Goal: Information Seeking & Learning: Learn about a topic

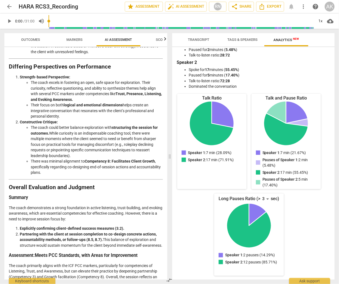
scroll to position [680, 0]
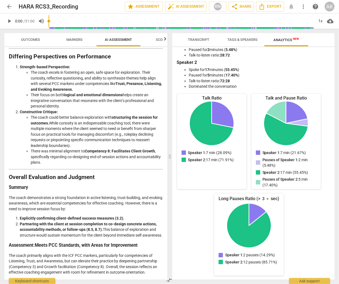
click at [155, 205] on p "The coach demonstrates a strong foundation in active listening, trust-building,…" at bounding box center [86, 203] width 154 height 17
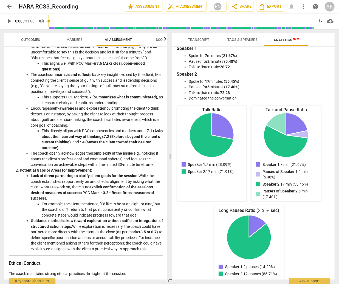
scroll to position [0, 0]
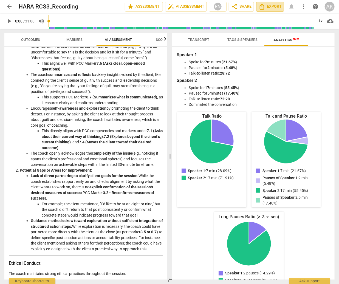
click at [269, 6] on span "Export" at bounding box center [270, 6] width 23 height 7
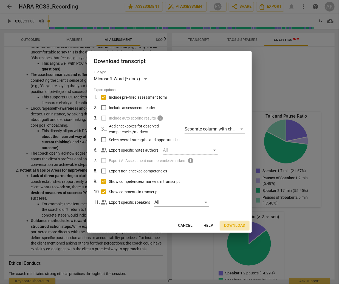
click at [235, 226] on span "Download" at bounding box center [234, 225] width 21 height 5
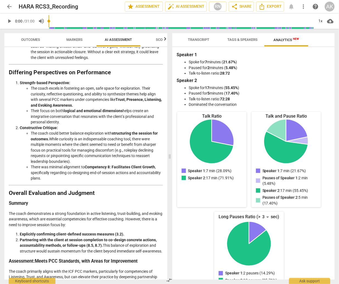
scroll to position [680, 0]
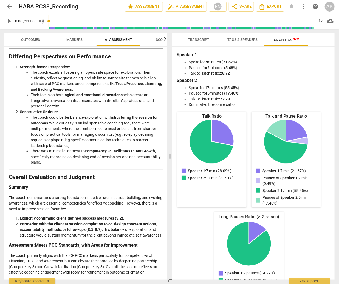
click at [284, 76] on li "Talk-to-listen ratio: 28:72" at bounding box center [259, 74] width 141 height 6
click at [286, 41] on span "Analytics New" at bounding box center [287, 40] width 26 height 4
click at [237, 39] on span "Tags & Speakers" at bounding box center [243, 40] width 30 height 4
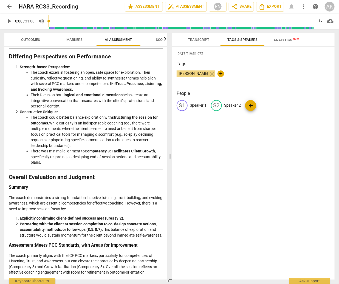
click at [208, 40] on span "Transcript" at bounding box center [198, 40] width 21 height 4
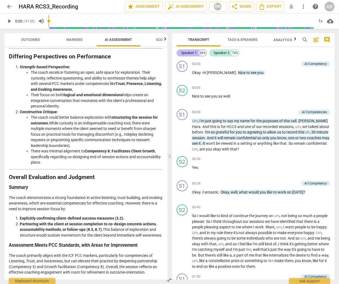
click at [193, 53] on div "Speaker 1" at bounding box center [189, 52] width 16 height 5
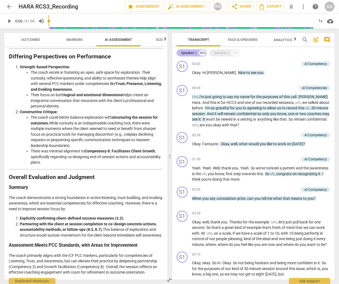
click at [193, 53] on div "Speaker 1" at bounding box center [189, 52] width 16 height 5
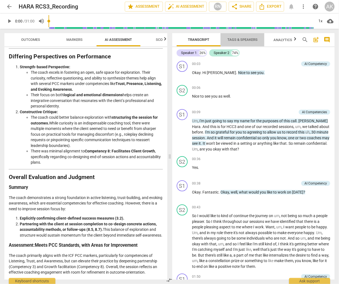
click at [250, 41] on span "Tags & Speakers" at bounding box center [243, 40] width 30 height 4
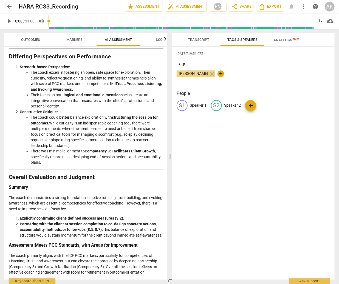
click at [202, 103] on p "Speaker 1" at bounding box center [198, 106] width 17 height 6
type input "[PERSON_NAME] (coach)"
click at [266, 105] on p "Speaker 2" at bounding box center [268, 106] width 17 height 6
type input "Bayn (Client)"
click at [251, 105] on p "Bayn (Client)" at bounding box center [262, 106] width 22 height 6
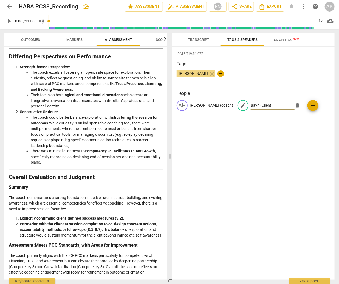
click at [238, 125] on div "[DATE]T19:51:07Z Tags [PERSON_NAME] close + People AH [PERSON_NAME] (coach) edi…" at bounding box center [253, 163] width 163 height 233
click at [238, 107] on div "edit" at bounding box center [243, 105] width 11 height 11
click at [255, 141] on div "[DATE]T19:51:07Z Tags [PERSON_NAME] close + People AH [PERSON_NAME] (coach) edi…" at bounding box center [253, 163] width 163 height 233
click at [298, 90] on h3 "People" at bounding box center [254, 93] width 154 height 7
click at [198, 41] on span "Transcript" at bounding box center [198, 40] width 21 height 4
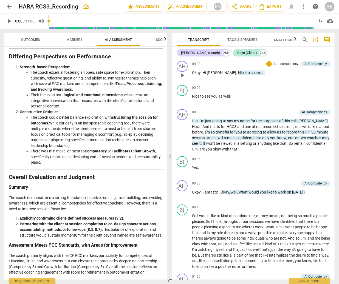
click at [208, 71] on span "[PERSON_NAME]" at bounding box center [221, 73] width 29 height 4
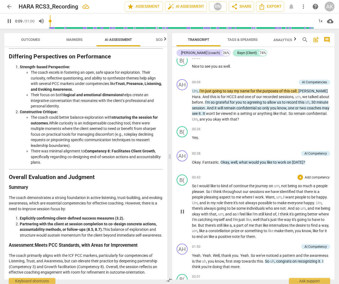
scroll to position [0, 0]
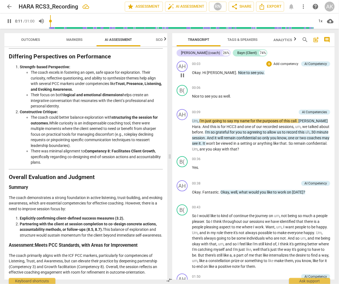
click at [209, 72] on span "[PERSON_NAME]" at bounding box center [221, 73] width 29 height 4
click at [212, 72] on span "[PERSON_NAME]" at bounding box center [221, 73] width 29 height 4
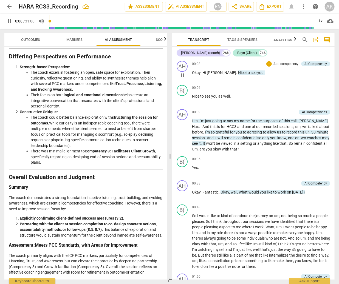
type input "9"
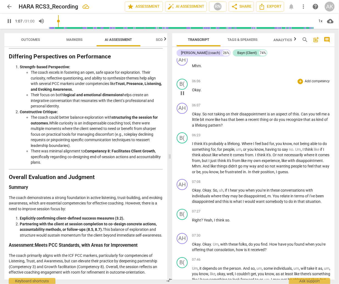
scroll to position [632, 0]
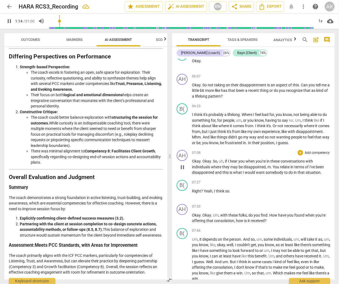
click at [269, 169] on span "m" at bounding box center [269, 167] width 3 height 4
click at [270, 169] on span "m" at bounding box center [269, 167] width 3 height 4
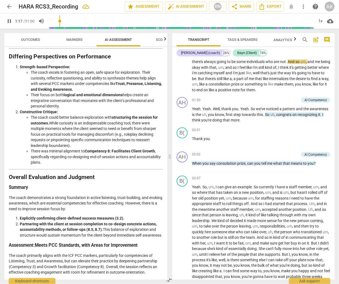
type input "78"
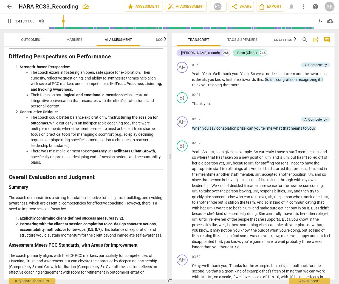
scroll to position [221, 0]
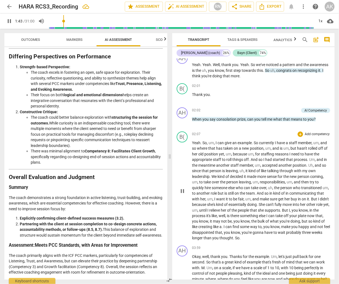
click at [266, 133] on div "02:07 + Add competency keyboard_arrow_right" at bounding box center [261, 134] width 138 height 5
click at [305, 109] on div "AI Competency" at bounding box center [316, 110] width 23 height 5
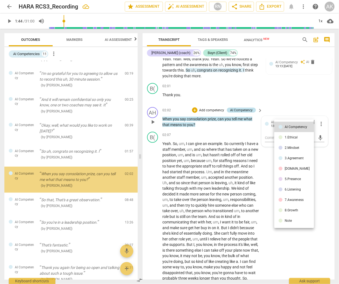
scroll to position [49, 0]
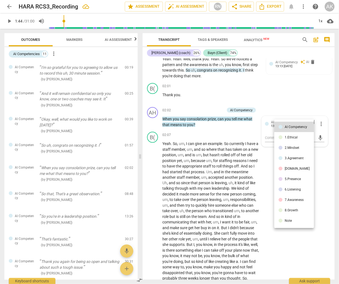
click at [320, 129] on div at bounding box center [169, 142] width 339 height 284
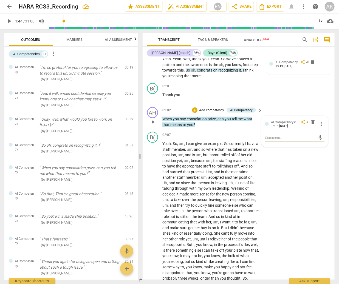
click at [323, 127] on span "more_vert" at bounding box center [321, 124] width 7 height 7
click at [325, 141] on li "Delete" at bounding box center [325, 140] width 19 height 10
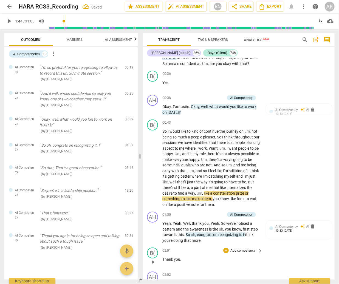
scroll to position [42, 0]
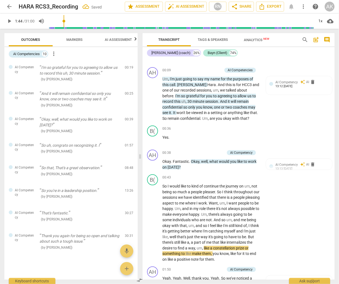
click at [73, 39] on span "Markers" at bounding box center [75, 40] width 16 height 4
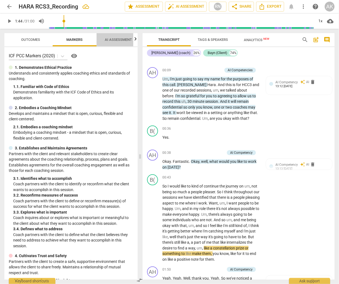
click at [116, 39] on span "AI Assessment" at bounding box center [118, 40] width 27 height 4
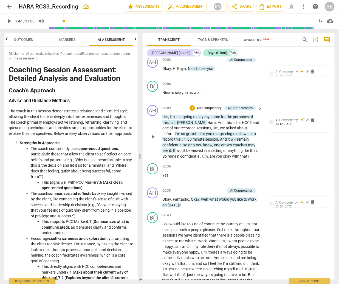
scroll to position [0, 0]
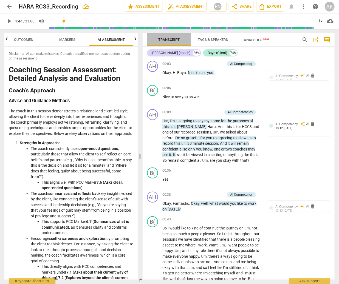
click at [171, 38] on span "Transcript" at bounding box center [168, 40] width 21 height 4
click at [328, 40] on span "comment" at bounding box center [327, 40] width 7 height 7
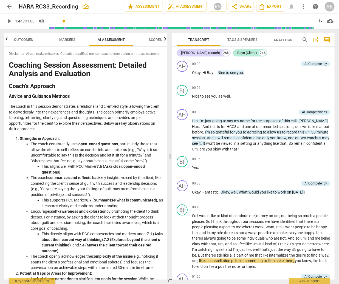
click at [328, 40] on span "comment" at bounding box center [327, 40] width 7 height 7
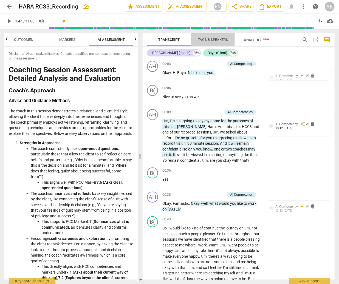
click at [218, 38] on span "Tags & Speakers" at bounding box center [213, 40] width 30 height 4
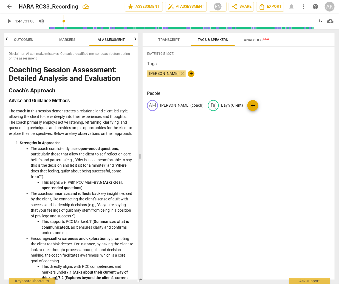
click at [256, 38] on span "Analytics New" at bounding box center [257, 40] width 26 height 4
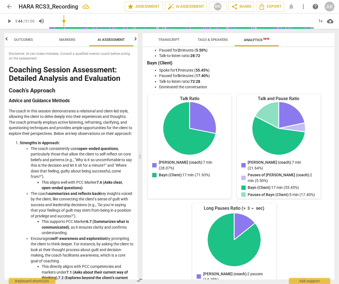
scroll to position [27, 0]
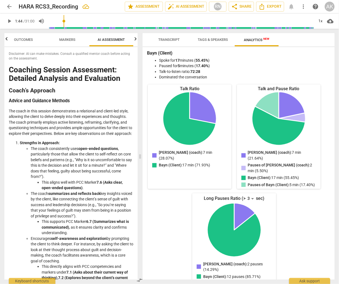
click at [169, 38] on span "Transcript" at bounding box center [168, 40] width 21 height 4
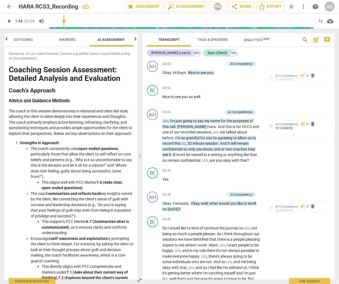
click at [18, 41] on span "Outcomes" at bounding box center [23, 40] width 19 height 4
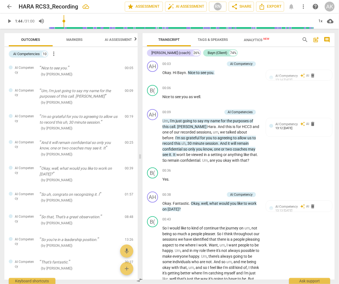
scroll to position [0, 0]
click at [55, 54] on span "more_vert" at bounding box center [54, 54] width 7 height 7
click at [66, 52] on li "Uncheck all" at bounding box center [66, 53] width 31 height 13
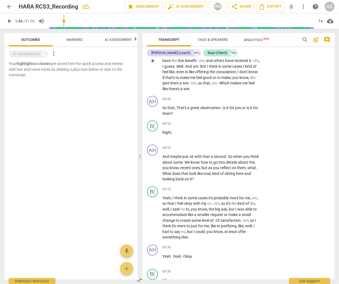
scroll to position [1016, 0]
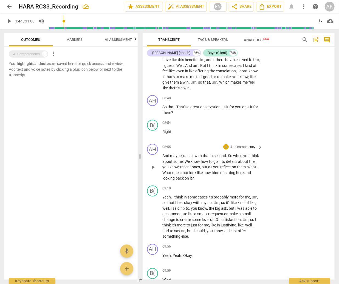
click at [172, 175] on span "What" at bounding box center [168, 173] width 10 height 4
click at [182, 175] on span "does" at bounding box center [176, 173] width 9 height 4
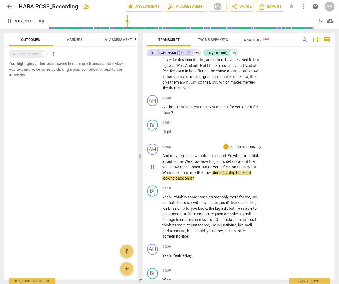
click at [172, 175] on span "What" at bounding box center [168, 173] width 10 height 4
type input "551"
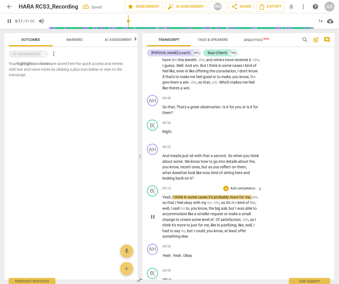
click at [211, 228] on span "," at bounding box center [210, 226] width 2 height 4
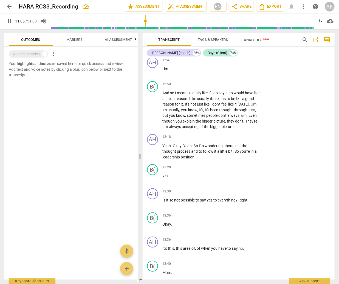
scroll to position [1588, 0]
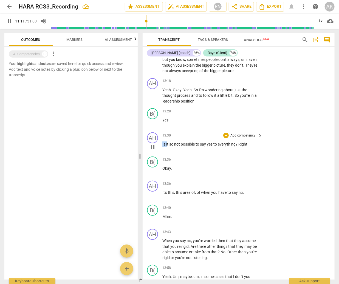
drag, startPoint x: 167, startPoint y: 152, endPoint x: 156, endPoint y: 152, distance: 11.0
click at [156, 152] on div "AH play_arrow pause 13:30 + Add competency keyboard_arrow_right Is it so not po…" at bounding box center [239, 142] width 192 height 24
type input "675"
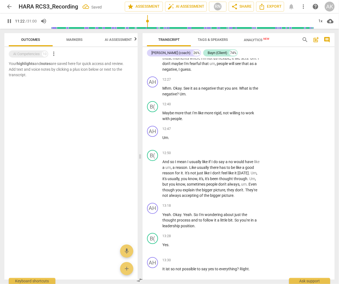
click at [7, 21] on span "pause" at bounding box center [9, 21] width 7 height 7
type input "682"
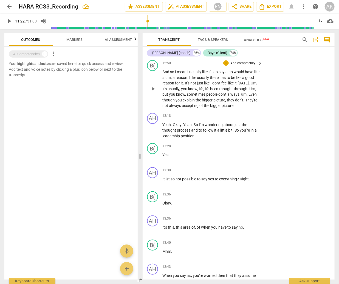
scroll to position [1600, 0]
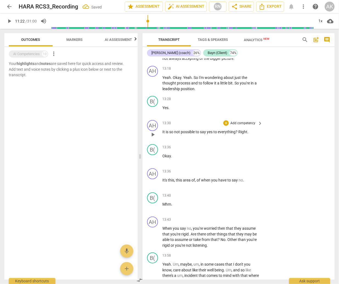
click at [170, 134] on span "so" at bounding box center [171, 132] width 5 height 4
click at [169, 158] on span "Okay" at bounding box center [167, 156] width 9 height 4
click at [10, 21] on span "pause" at bounding box center [9, 21] width 7 height 7
type input "814"
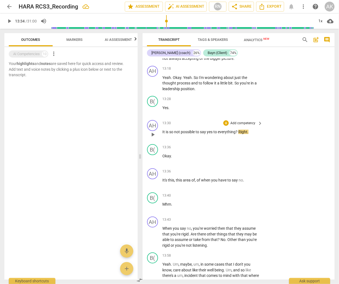
click at [174, 134] on span "so" at bounding box center [171, 132] width 5 height 4
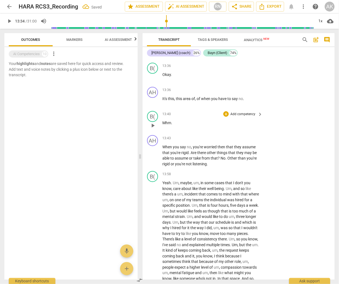
scroll to position [1683, 0]
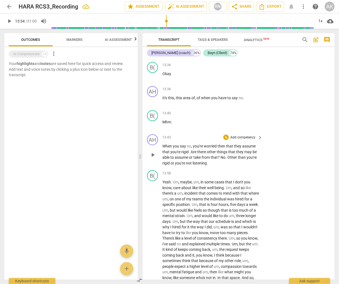
click at [227, 160] on span "." at bounding box center [227, 157] width 2 height 4
click at [229, 213] on span "that" at bounding box center [225, 210] width 8 height 4
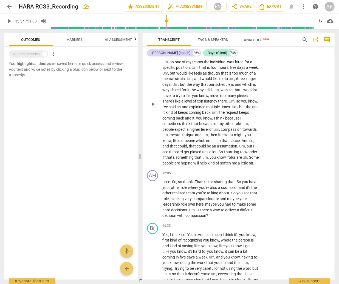
scroll to position [1847, 0]
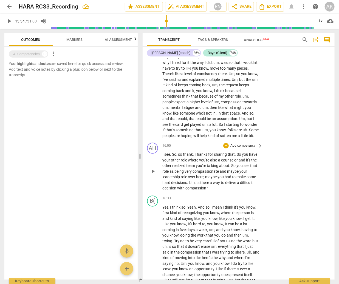
click at [197, 157] on span "Thanks" at bounding box center [201, 155] width 13 height 4
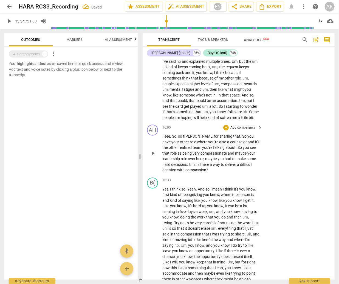
scroll to position [1875, 0]
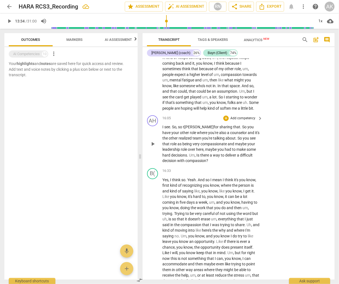
click at [185, 141] on span "realized" at bounding box center [186, 138] width 14 height 4
click at [13, 22] on span "play_arrow" at bounding box center [9, 21] width 10 height 7
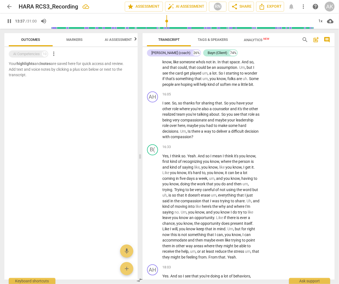
scroll to position [1899, 0]
click at [171, 111] on span "other" at bounding box center [168, 109] width 10 height 4
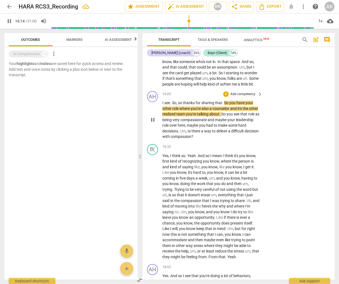
click at [214, 111] on span "counselor" at bounding box center [222, 109] width 18 height 4
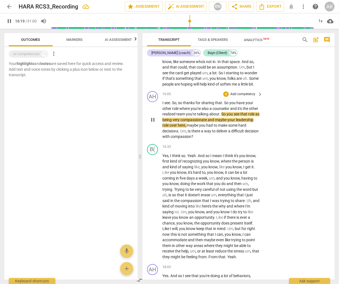
click at [214, 111] on span "counselor" at bounding box center [222, 109] width 18 height 4
click at [214, 105] on span "sharing" at bounding box center [209, 103] width 14 height 4
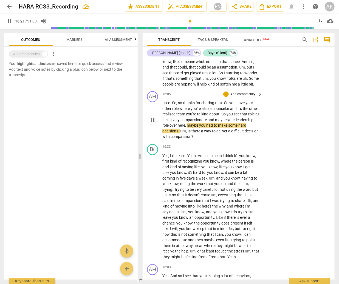
click at [182, 111] on span "where" at bounding box center [185, 109] width 11 height 4
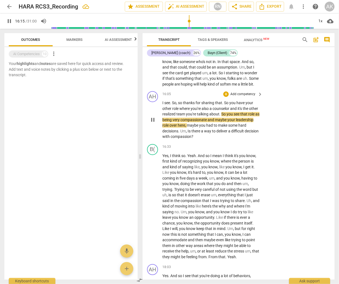
click at [182, 111] on span "where" at bounding box center [185, 109] width 11 height 4
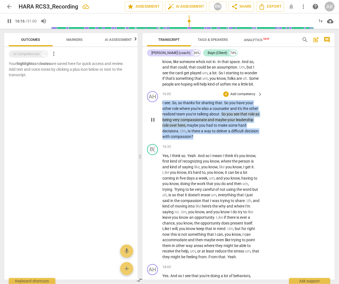
click at [182, 111] on span "where" at bounding box center [185, 109] width 11 height 4
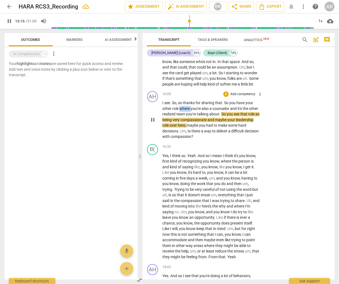
click at [182, 111] on span "where" at bounding box center [185, 109] width 11 height 4
click at [154, 124] on span "pause" at bounding box center [153, 120] width 7 height 7
click at [177, 117] on span "realized" at bounding box center [170, 114] width 14 height 4
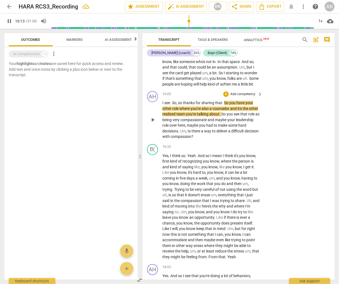
click at [177, 117] on span "realized" at bounding box center [170, 114] width 14 height 4
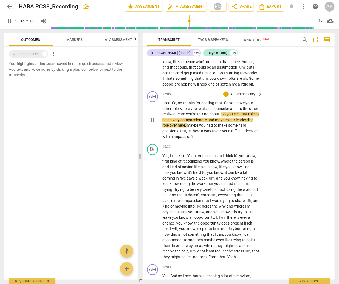
click at [153, 124] on span "pause" at bounding box center [153, 120] width 7 height 7
type input "975"
click at [177, 117] on span "realized" at bounding box center [170, 114] width 14 height 4
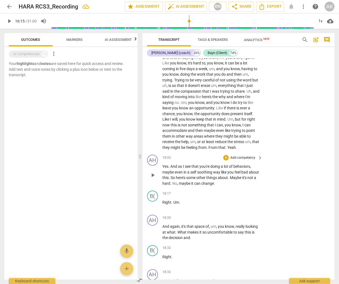
scroll to position [2036, 0]
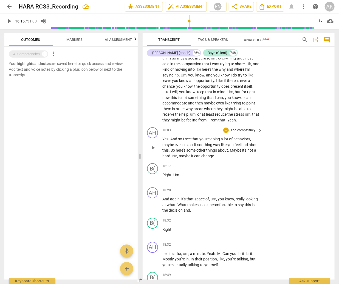
click at [177, 158] on span "No" at bounding box center [174, 156] width 5 height 4
click at [228, 153] on span "about" at bounding box center [223, 150] width 10 height 4
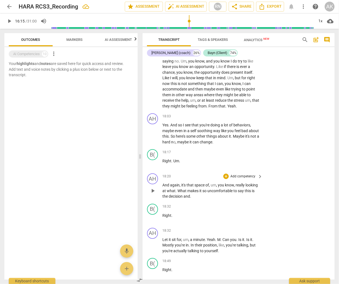
scroll to position [2064, 0]
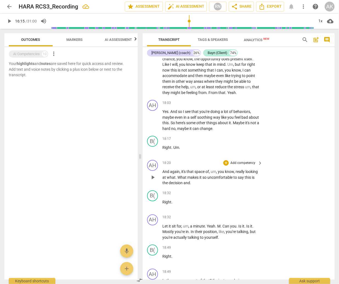
click at [185, 185] on span "and" at bounding box center [187, 183] width 7 height 4
click at [189, 180] on span "makes" at bounding box center [194, 177] width 12 height 4
click at [154, 181] on span "pause" at bounding box center [153, 177] width 7 height 7
type input "1118"
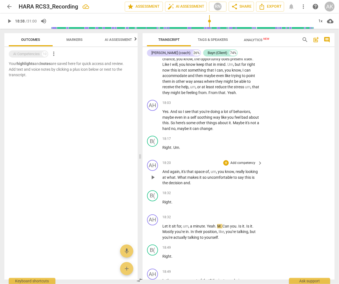
click at [189, 185] on span "and" at bounding box center [187, 183] width 7 height 4
click at [220, 229] on span "M" at bounding box center [218, 226] width 3 height 4
click at [224, 229] on span "Can" at bounding box center [227, 226] width 8 height 4
drag, startPoint x: 241, startPoint y: 239, endPoint x: 218, endPoint y: 240, distance: 22.8
click at [218, 240] on p "Let it sit for , um , a minute . Yeah . can you . Is it . Is it . Mostly you're…" at bounding box center [211, 232] width 97 height 17
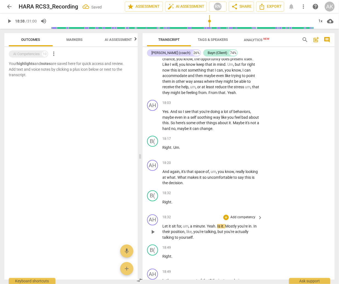
click at [228, 229] on span "Mostly" at bounding box center [231, 226] width 12 height 4
click at [258, 240] on p "Let it sit for , um , a minute . Yeah . Is it m ostly you're in . In their posi…" at bounding box center [211, 232] width 97 height 17
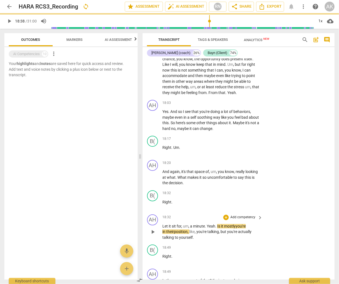
click at [258, 240] on p "Let it sit for , um , a minute . Yeah . Is it m ostly you're in their position …" at bounding box center [211, 232] width 97 height 17
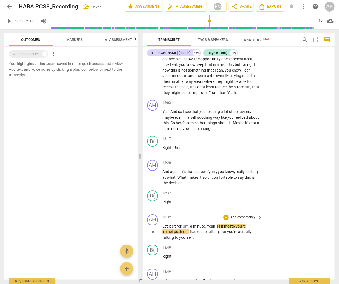
click at [257, 241] on p "Let it sit for , um , a minute . Yeah . Is it m ostly you're in their position …" at bounding box center [211, 232] width 97 height 17
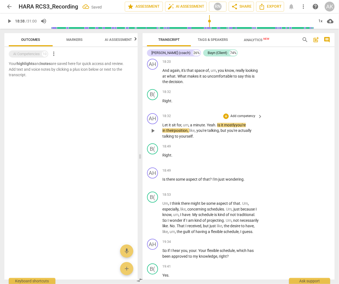
scroll to position [2174, 0]
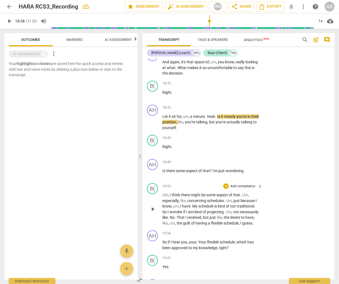
click at [186, 220] on span "That" at bounding box center [181, 218] width 9 height 4
click at [152, 213] on span "play_arrow" at bounding box center [153, 209] width 7 height 7
click at [154, 213] on span "pause" at bounding box center [153, 209] width 7 height 7
type input "1163"
click at [177, 220] on span "that" at bounding box center [173, 218] width 8 height 4
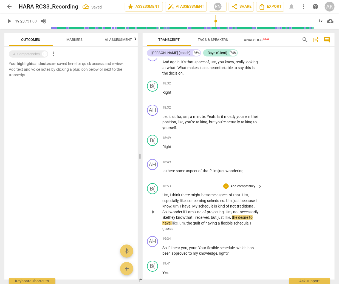
click at [189, 209] on span "have" at bounding box center [186, 206] width 8 height 4
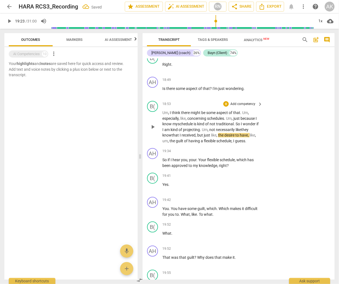
scroll to position [2284, 0]
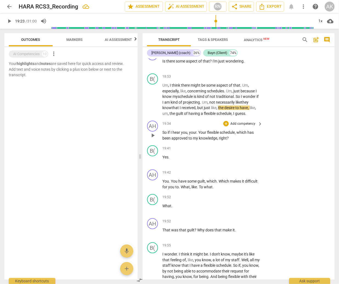
click at [199, 135] on span "Your" at bounding box center [203, 132] width 9 height 4
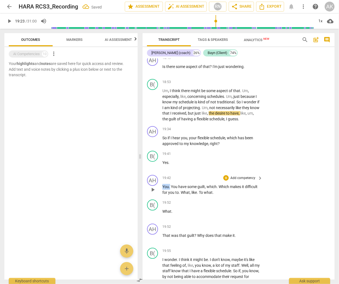
drag, startPoint x: 170, startPoint y: 199, endPoint x: 160, endPoint y: 199, distance: 9.6
click at [160, 198] on div "AH play_arrow pause 19:42 + Add competency keyboard_arrow_right You . You have …" at bounding box center [239, 185] width 192 height 25
click at [215, 189] on span "Which" at bounding box center [216, 187] width 11 height 4
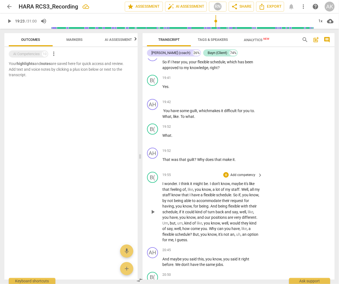
scroll to position [2360, 0]
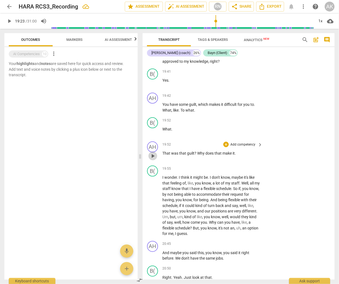
click at [153, 160] on span "play_arrow" at bounding box center [153, 156] width 7 height 7
click at [154, 160] on span "pause" at bounding box center [153, 156] width 7 height 7
click at [154, 160] on span "play_arrow" at bounding box center [153, 156] width 7 height 7
click at [154, 160] on span "pause" at bounding box center [153, 156] width 7 height 7
type input "1197"
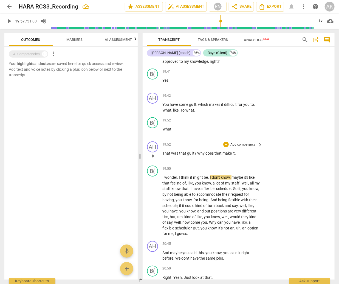
click at [239, 157] on p "That was that guilt ? Why does that make it ." at bounding box center [211, 154] width 97 height 6
drag, startPoint x: 223, startPoint y: 211, endPoint x: 206, endPoint y: 213, distance: 17.4
click at [206, 213] on p "I wonder . I think it might be . I don't know , maybe it's like that feeling of…" at bounding box center [211, 206] width 97 height 62
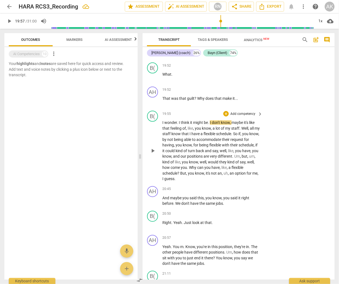
scroll to position [2443, 0]
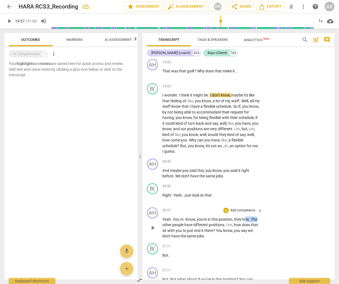
drag, startPoint x: 245, startPoint y: 232, endPoint x: 257, endPoint y: 231, distance: 12.4
click at [257, 231] on p "Yeah . You m . Know , you're in this position , they're in . The other people h…" at bounding box center [211, 228] width 97 height 23
click at [186, 222] on span "Know" at bounding box center [191, 219] width 10 height 4
click at [189, 222] on span "," at bounding box center [190, 219] width 2 height 4
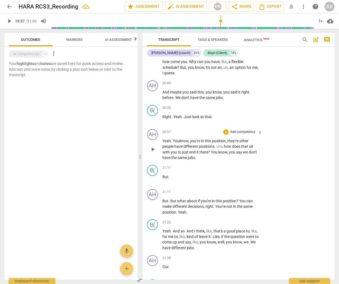
scroll to position [2525, 0]
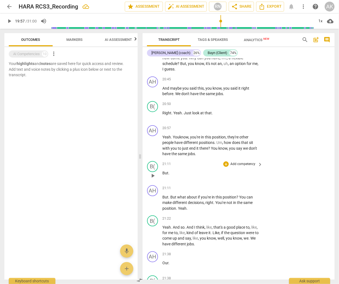
click at [152, 179] on span "play_arrow" at bounding box center [153, 176] width 7 height 7
click at [152, 179] on span "pause" at bounding box center [153, 176] width 7 height 7
click at [153, 172] on div "B(" at bounding box center [152, 166] width 11 height 11
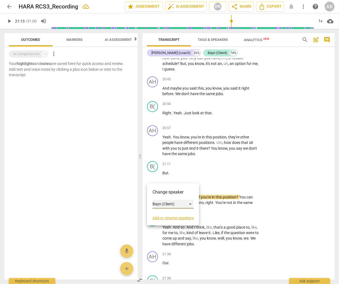
click at [162, 203] on div "Bayn (Client)" at bounding box center [173, 204] width 41 height 9
click at [170, 194] on li "[PERSON_NAME] (coach)" at bounding box center [179, 194] width 52 height 10
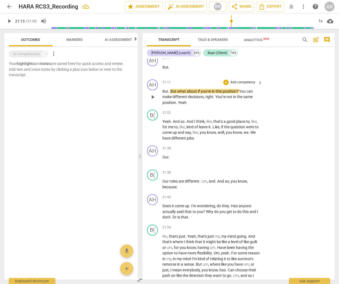
scroll to position [2635, 0]
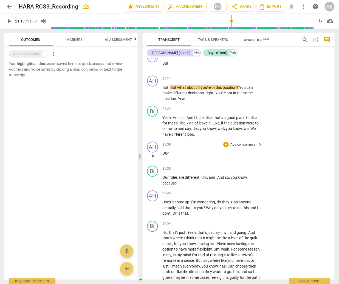
click at [153, 160] on span "play_arrow" at bounding box center [153, 156] width 7 height 7
click at [153, 160] on span "pause" at bounding box center [153, 156] width 7 height 7
type input "1302"
drag, startPoint x: 153, startPoint y: 159, endPoint x: 150, endPoint y: 160, distance: 3.3
click at [150, 153] on div "AH" at bounding box center [152, 147] width 11 height 11
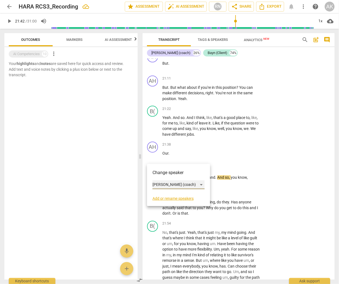
click at [156, 184] on div "[PERSON_NAME] (coach)" at bounding box center [179, 185] width 52 height 9
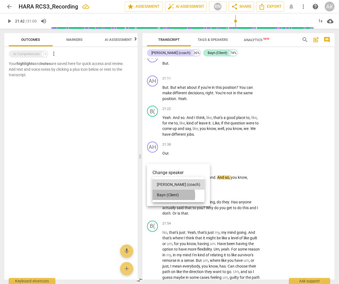
click at [170, 196] on li "Bayn (Client)" at bounding box center [179, 195] width 52 height 10
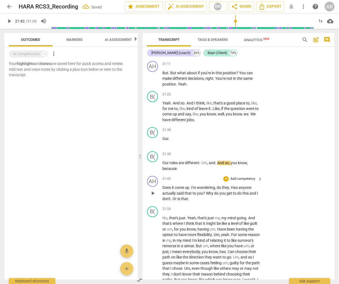
scroll to position [2690, 0]
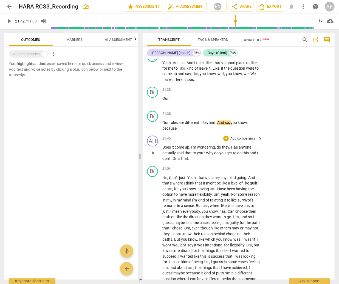
click at [197, 162] on p "Does it come up . I'm wondering , do they . Has anyone actually said that to yo…" at bounding box center [211, 153] width 97 height 17
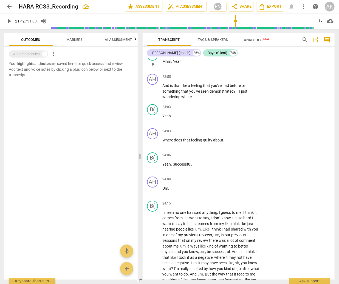
scroll to position [2964, 0]
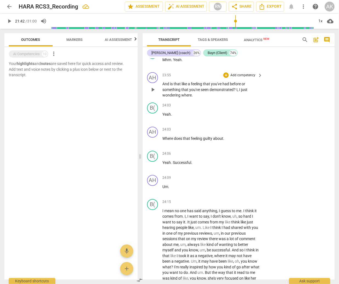
click at [238, 92] on span "," at bounding box center [239, 90] width 2 height 4
click at [238, 92] on span ", 'm" at bounding box center [240, 90] width 4 height 4
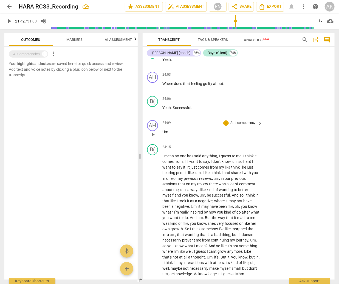
click at [153, 138] on span "play_arrow" at bounding box center [153, 135] width 7 height 7
click at [153, 138] on span "pause" at bounding box center [153, 135] width 7 height 7
type input "1457"
click at [154, 131] on div "AH" at bounding box center [152, 125] width 11 height 11
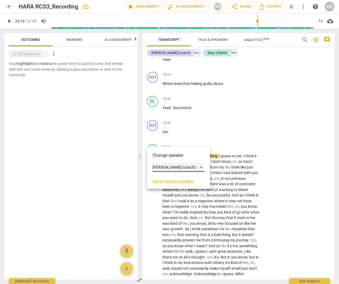
click at [165, 165] on div "[PERSON_NAME] (coach)" at bounding box center [179, 167] width 52 height 9
click at [168, 179] on li "Bayn (Client)" at bounding box center [179, 178] width 52 height 10
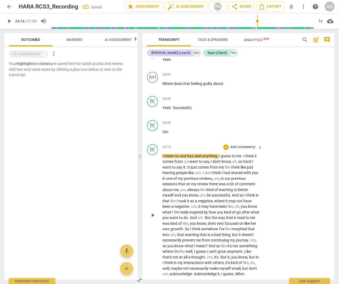
click at [267, 172] on div "B( play_arrow pause 24:15 + Add competency keyboard_arrow_right I mean no one h…" at bounding box center [239, 210] width 192 height 137
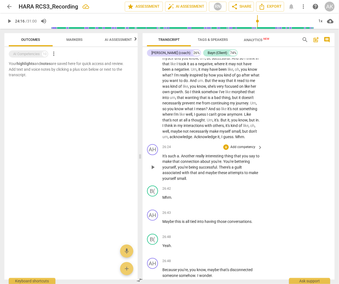
scroll to position [3184, 0]
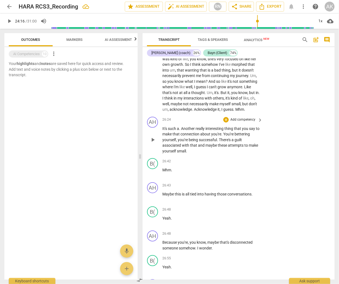
click at [236, 153] on p "It's such a . Another really interesting thing that you say to make that connec…" at bounding box center [211, 140] width 97 height 28
drag, startPoint x: 238, startPoint y: 154, endPoint x: 228, endPoint y: 155, distance: 10.2
click at [228, 136] on span "You're" at bounding box center [229, 134] width 11 height 4
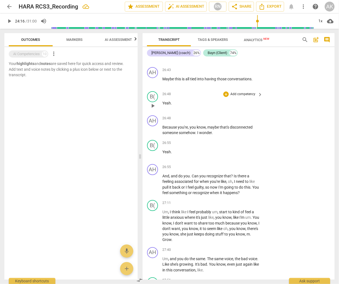
scroll to position [3321, 0]
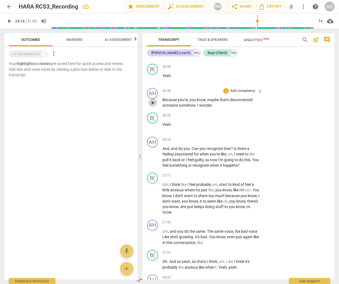
click at [151, 106] on span "play_arrow" at bounding box center [153, 103] width 7 height 7
click at [151, 106] on span "pause" at bounding box center [153, 103] width 7 height 7
type input "1616"
drag, startPoint x: 177, startPoint y: 127, endPoint x: 159, endPoint y: 127, distance: 17.6
click at [159, 111] on div "AH play_arrow pause 26:48 + Add competency keyboard_arrow_right Because you're …" at bounding box center [239, 98] width 192 height 25
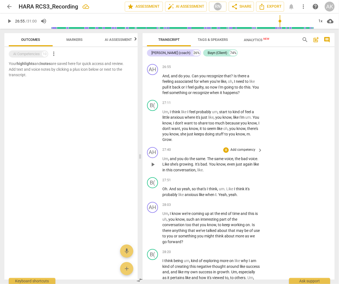
scroll to position [3404, 0]
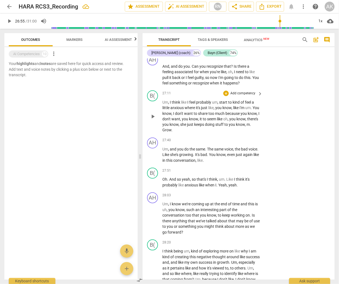
click at [247, 127] on span "m" at bounding box center [248, 125] width 3 height 4
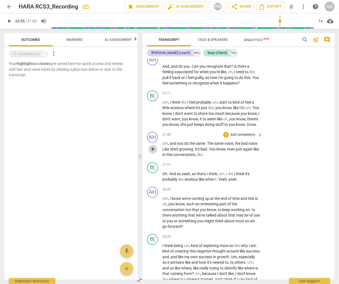
click at [152, 153] on span "play_arrow" at bounding box center [153, 149] width 7 height 7
click at [152, 153] on span "pause" at bounding box center [153, 149] width 7 height 7
type input "1670"
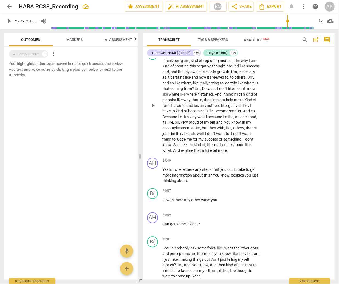
scroll to position [3596, 0]
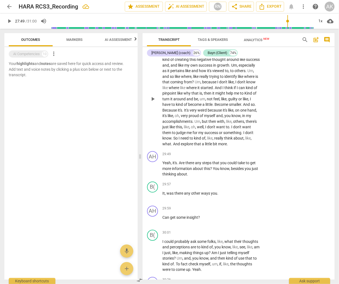
click at [245, 96] on span "Kind" at bounding box center [249, 93] width 9 height 4
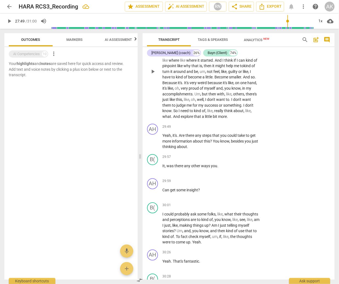
scroll to position [3651, 0]
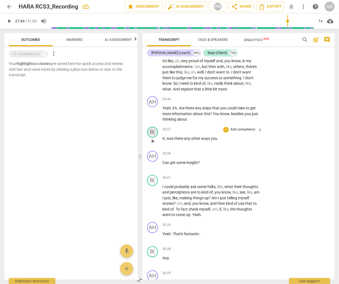
click at [150, 138] on div "B(" at bounding box center [152, 132] width 11 height 11
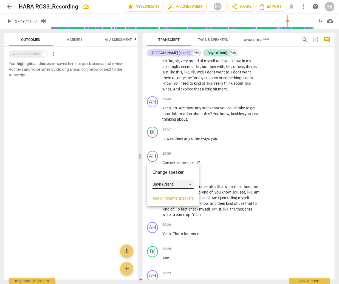
click at [162, 184] on div "Bayn (Client)" at bounding box center [173, 184] width 41 height 9
click at [170, 170] on li "[PERSON_NAME] (coach)" at bounding box center [179, 174] width 52 height 10
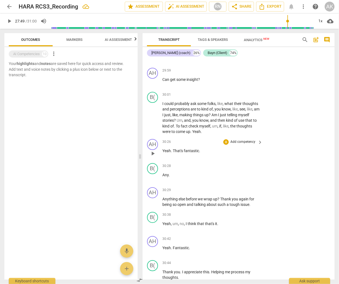
scroll to position [3761, 0]
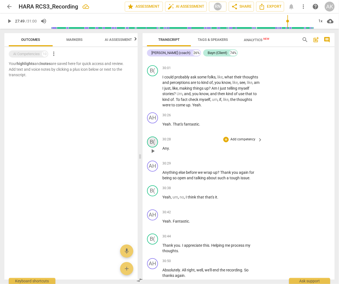
click at [153, 148] on div "B(" at bounding box center [152, 142] width 11 height 11
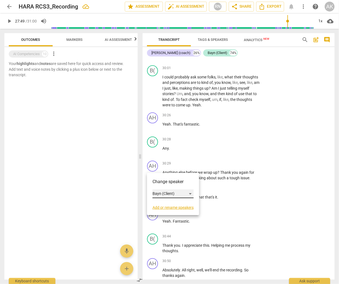
click at [170, 194] on div "Bayn (Client)" at bounding box center [173, 194] width 41 height 9
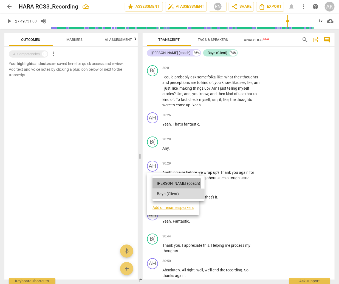
click at [177, 184] on li "[PERSON_NAME] (coach)" at bounding box center [179, 183] width 52 height 10
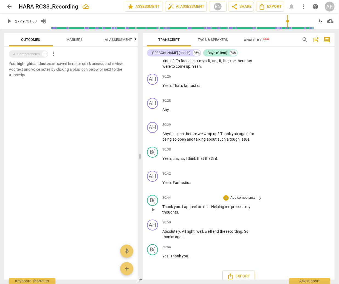
scroll to position [3831, 0]
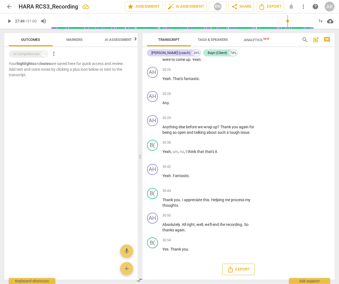
click at [230, 273] on icon "Export" at bounding box center [230, 270] width 7 height 7
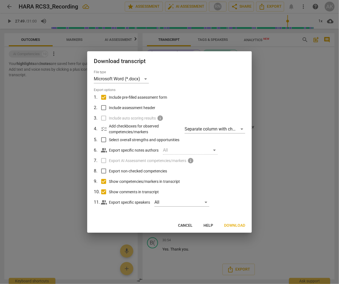
click at [240, 224] on span "Download" at bounding box center [234, 225] width 21 height 5
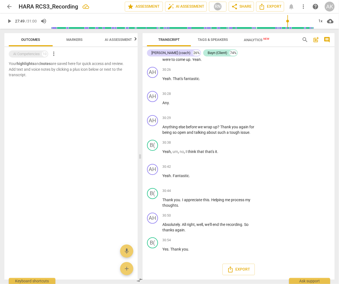
type input "1670"
